Goal: Complete application form

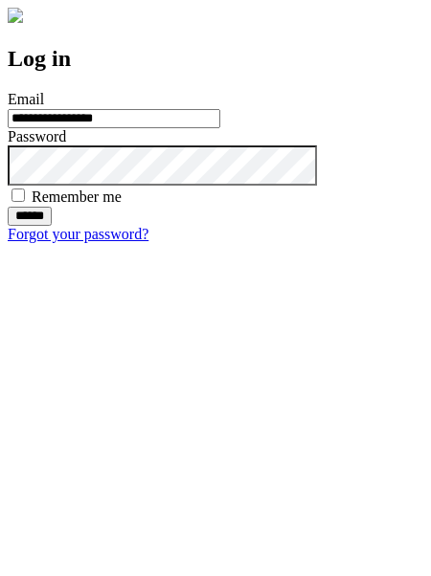
type input "**********"
click at [52, 226] on input "******" at bounding box center [30, 216] width 44 height 19
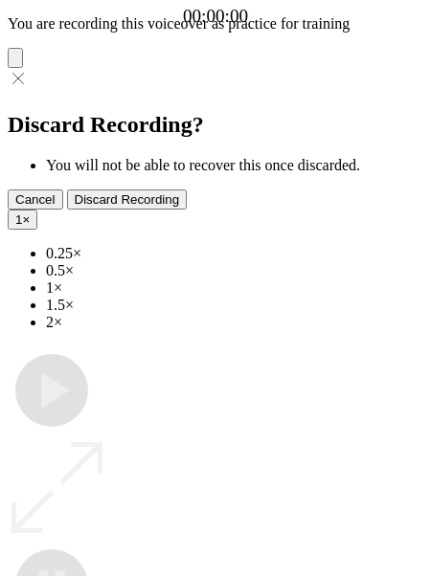
type input "**********"
